Goal: Task Accomplishment & Management: Complete application form

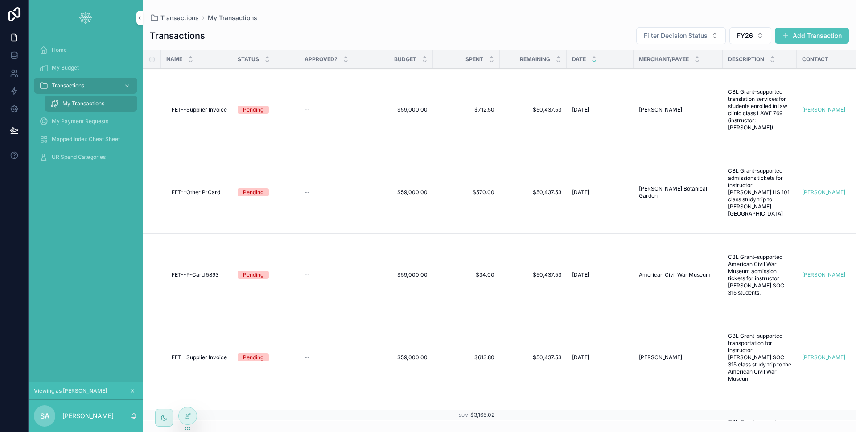
click at [95, 84] on div "Transactions" at bounding box center [85, 86] width 93 height 14
click at [795, 35] on button "Add Transaction" at bounding box center [812, 36] width 74 height 16
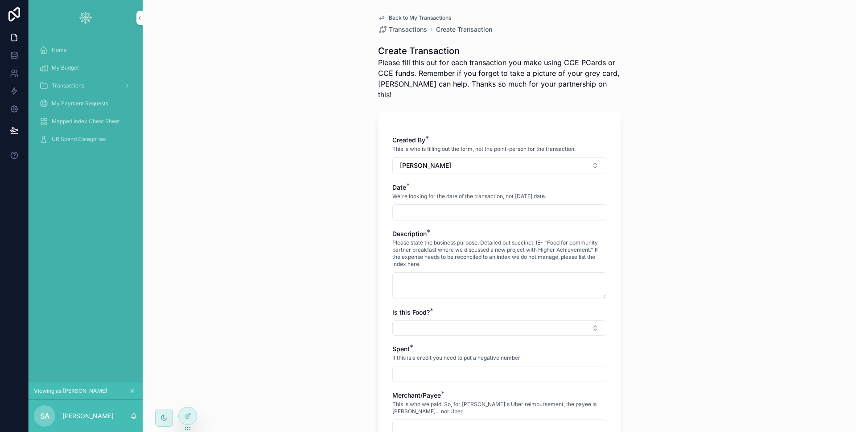
scroll to position [200, 0]
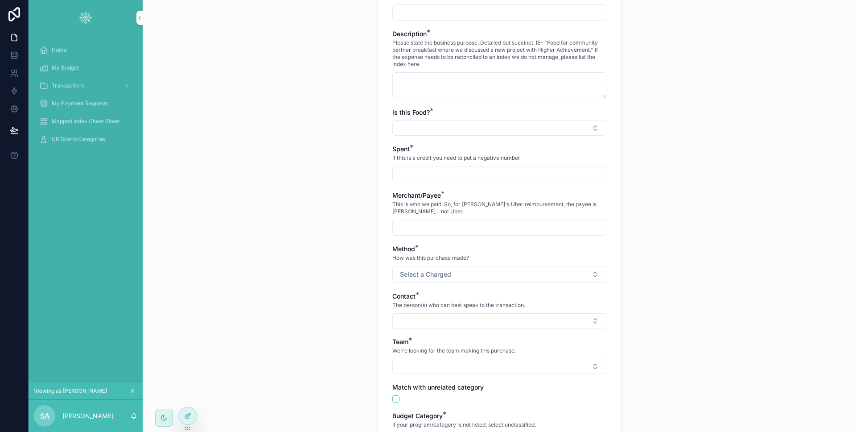
click at [182, 412] on div at bounding box center [188, 415] width 18 height 17
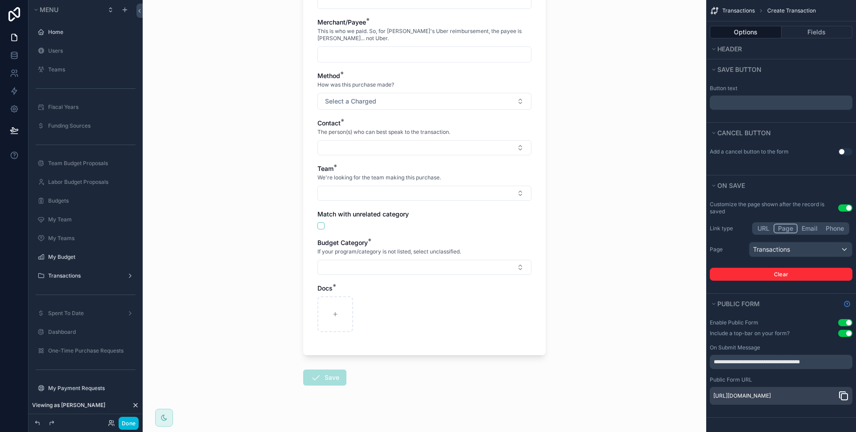
scroll to position [0, 0]
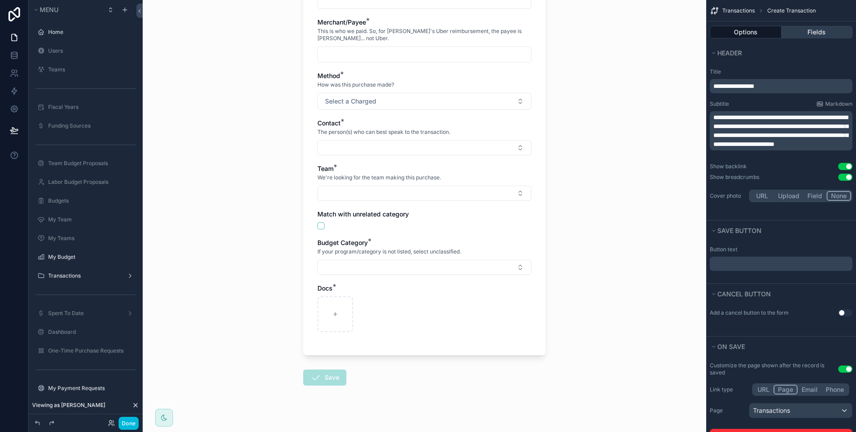
click at [813, 29] on button "Fields" at bounding box center [817, 32] width 71 height 12
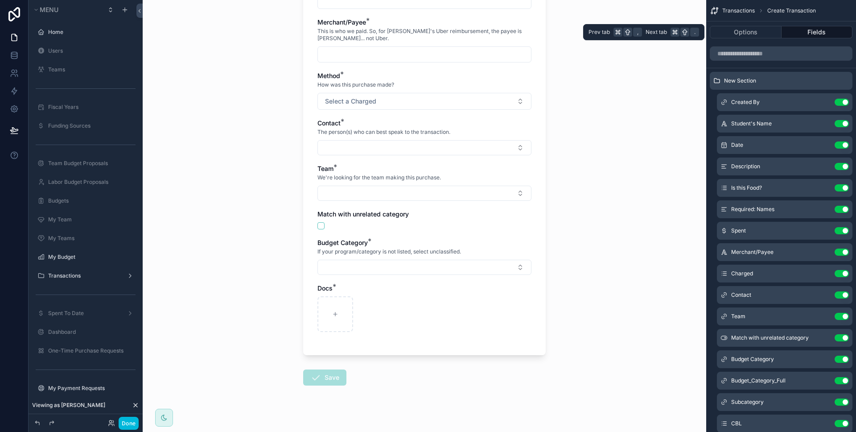
click at [752, 39] on div "Options Fields" at bounding box center [782, 31] width 150 height 21
click at [741, 34] on button "Options" at bounding box center [746, 32] width 72 height 12
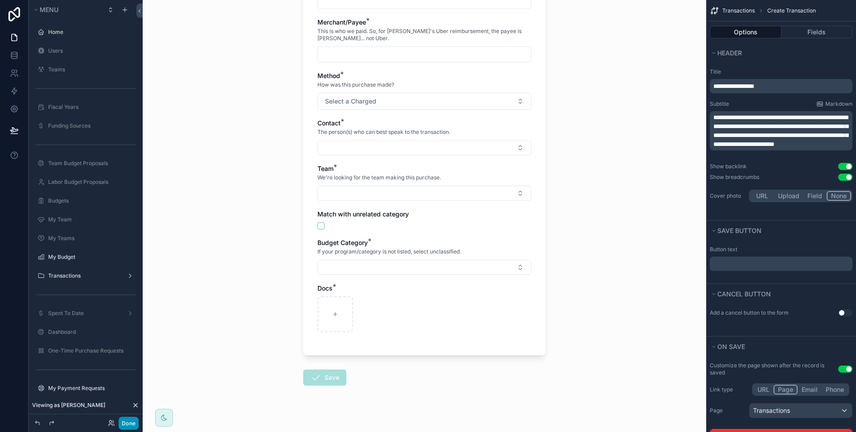
click at [129, 420] on button "Done" at bounding box center [129, 423] width 20 height 13
